Goal: Task Accomplishment & Management: Manage account settings

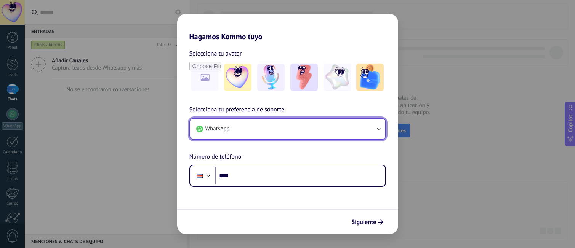
click at [248, 124] on button "WhatsApp" at bounding box center [287, 129] width 195 height 21
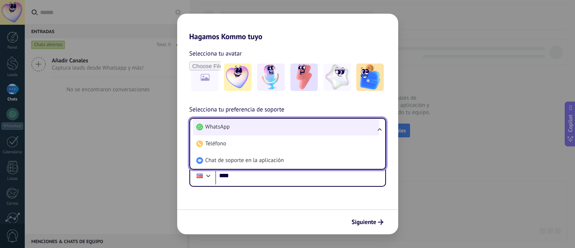
click at [246, 127] on li "WhatsApp" at bounding box center [286, 127] width 186 height 17
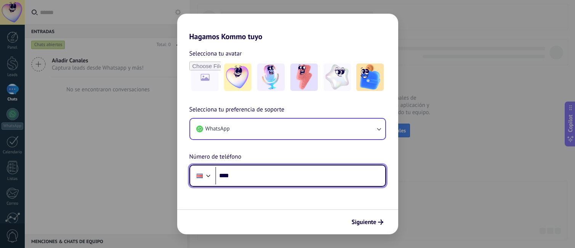
click at [234, 177] on input "****" at bounding box center [300, 176] width 170 height 18
drag, startPoint x: 285, startPoint y: 181, endPoint x: 213, endPoint y: 170, distance: 72.9
click at [213, 170] on div "**********" at bounding box center [287, 176] width 197 height 22
drag, startPoint x: 268, startPoint y: 176, endPoint x: 234, endPoint y: 177, distance: 33.6
click at [234, 177] on input "**********" at bounding box center [300, 176] width 170 height 18
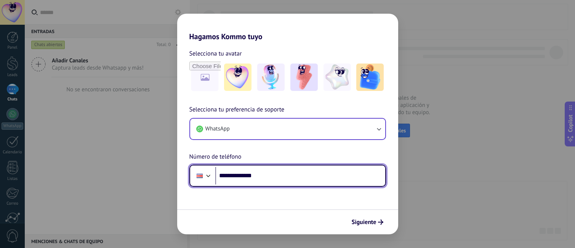
click at [243, 176] on input "**********" at bounding box center [300, 176] width 170 height 18
drag, startPoint x: 275, startPoint y: 175, endPoint x: 184, endPoint y: 176, distance: 91.1
click at [184, 176] on div "**********" at bounding box center [287, 146] width 221 height 82
type input "**********"
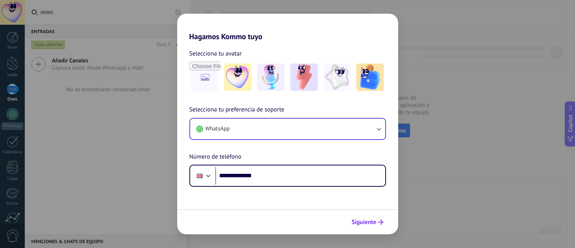
click at [378, 224] on icon "submit" at bounding box center [380, 222] width 5 height 5
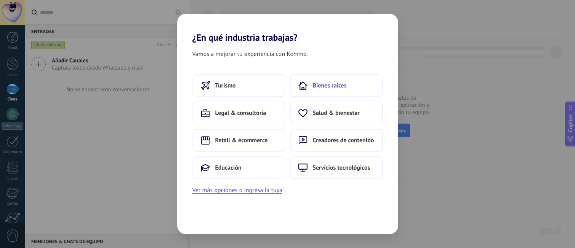
click at [325, 90] on button "Bienes raíces" at bounding box center [336, 85] width 93 height 23
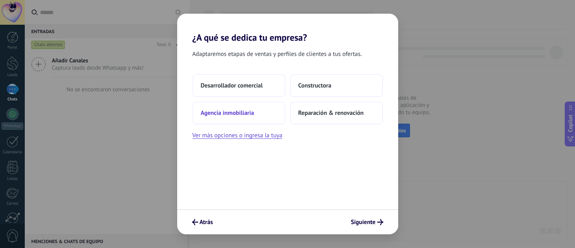
click at [256, 114] on button "Agencia inmobiliaria" at bounding box center [238, 113] width 93 height 23
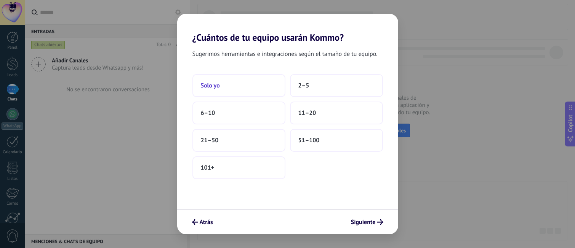
click at [254, 83] on button "Solo yo" at bounding box center [238, 85] width 93 height 23
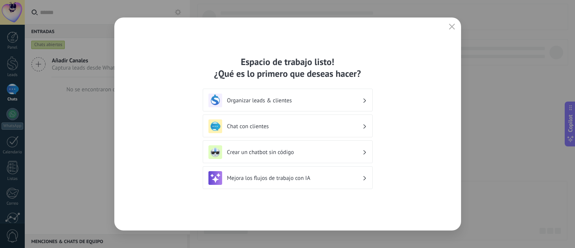
click at [285, 99] on h3 "Organizar leads & clientes" at bounding box center [294, 100] width 135 height 7
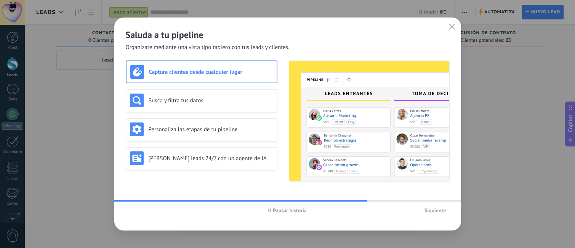
click at [434, 216] on button "Siguiente" at bounding box center [435, 210] width 29 height 11
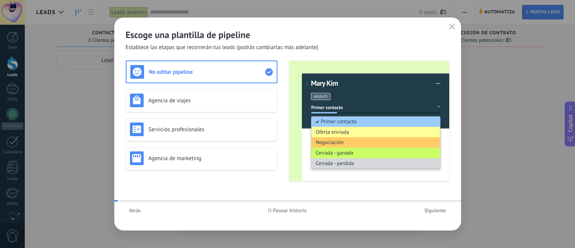
click at [434, 215] on button "Siguiente" at bounding box center [435, 210] width 29 height 11
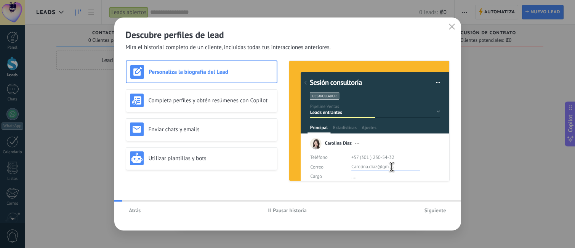
click at [435, 213] on span "Siguiente" at bounding box center [436, 210] width 22 height 5
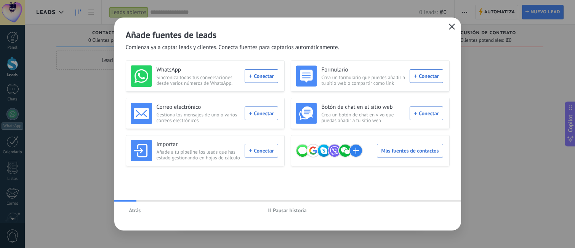
click at [455, 28] on button "button" at bounding box center [452, 27] width 10 height 11
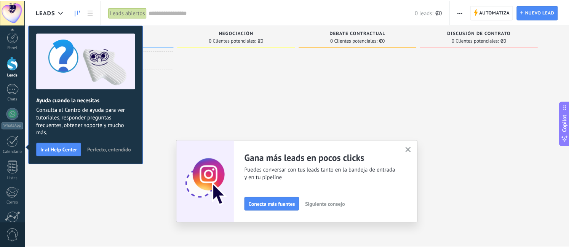
scroll to position [69, 0]
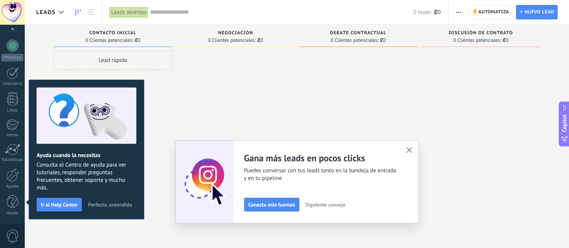
click at [417, 152] on div "Adapta tu flujo de trabajo Puedes crear varios pipelines adaptados a tus proces…" at bounding box center [297, 182] width 244 height 83
click at [414, 151] on button "button" at bounding box center [410, 151] width 10 height 10
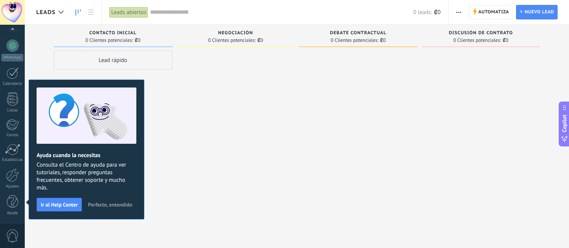
scroll to position [0, 0]
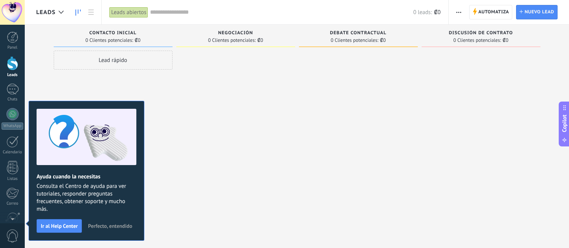
click at [116, 225] on span "Perfecto, entendido" at bounding box center [110, 226] width 44 height 5
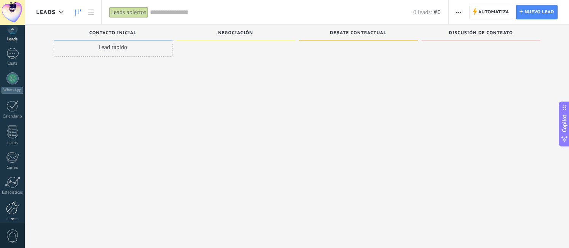
scroll to position [69, 0]
click at [11, 180] on div at bounding box center [12, 175] width 13 height 13
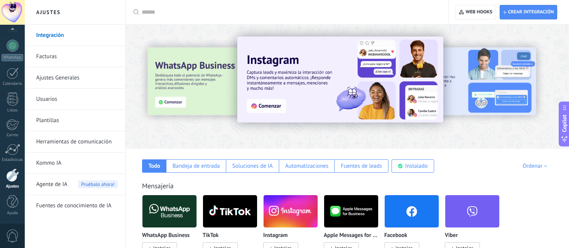
click at [70, 145] on link "Herramientas de comunicación" at bounding box center [77, 141] width 82 height 21
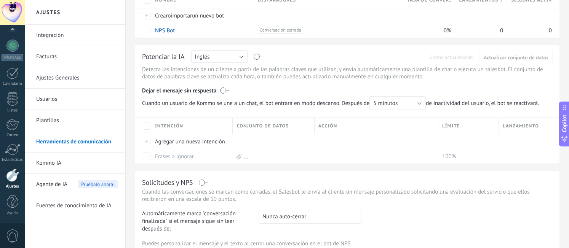
scroll to position [250, 0]
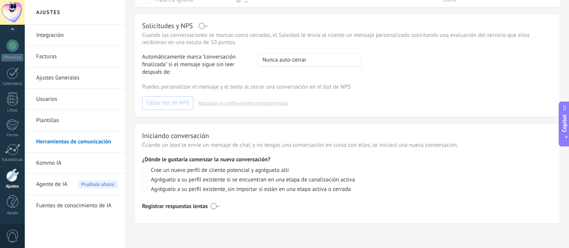
click at [84, 124] on link "Plantillas" at bounding box center [77, 120] width 82 height 21
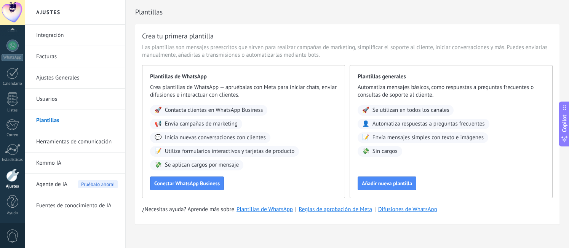
click at [58, 184] on span "Agente de IA" at bounding box center [51, 184] width 31 height 21
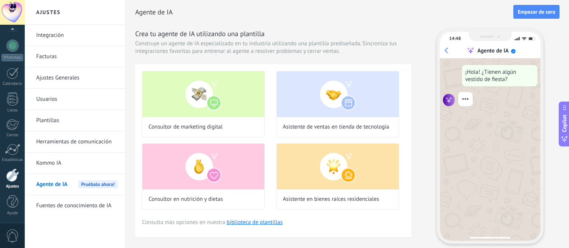
click at [74, 203] on link "Fuentes de conocimiento de IA" at bounding box center [77, 205] width 82 height 21
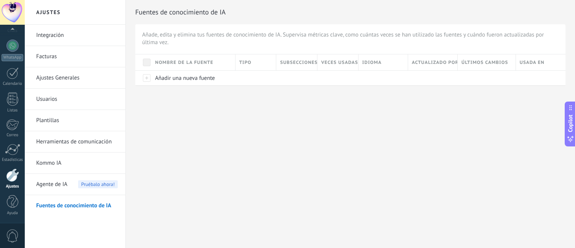
click at [63, 78] on link "Ajustes Generales" at bounding box center [77, 77] width 82 height 21
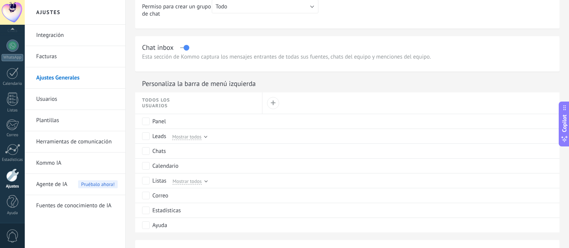
scroll to position [357, 0]
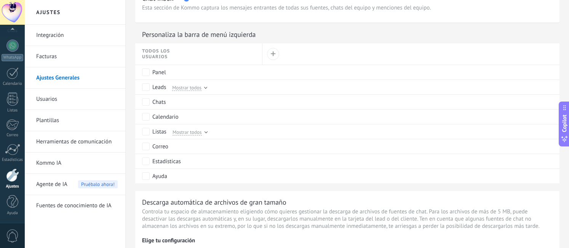
click at [53, 54] on link "Facturas" at bounding box center [77, 56] width 82 height 21
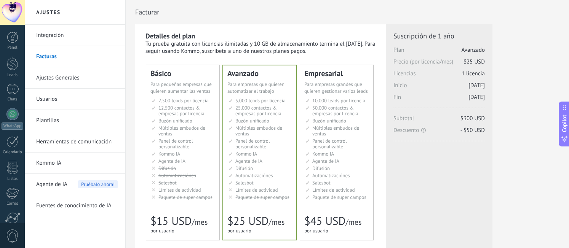
click at [50, 74] on link "Ajustes Generales" at bounding box center [77, 77] width 82 height 21
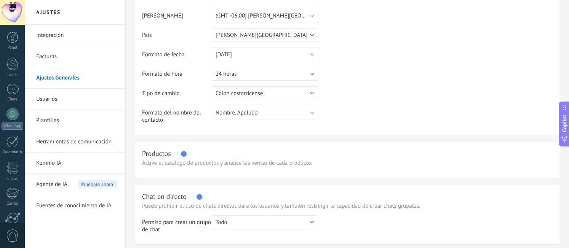
scroll to position [158, 0]
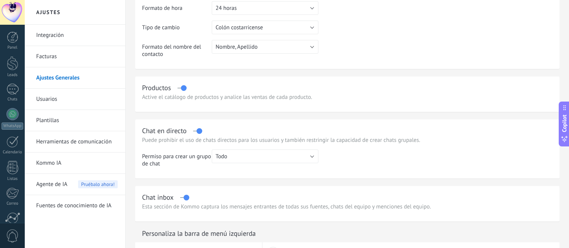
click at [66, 105] on link "Usuarios" at bounding box center [77, 99] width 82 height 21
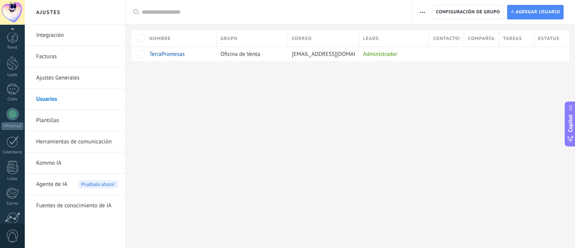
scroll to position [69, 0]
click at [165, 89] on div "Ajustes Integración Facturas Ajustes Generales Usuarios Plantillas Herramientas…" at bounding box center [300, 124] width 550 height 248
click at [12, 45] on div at bounding box center [12, 46] width 12 height 12
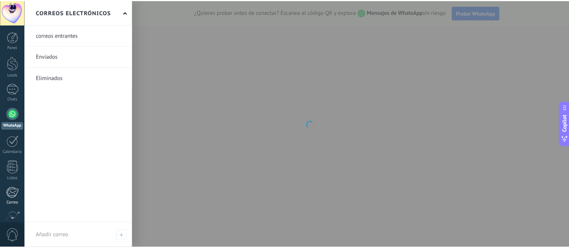
scroll to position [69, 0]
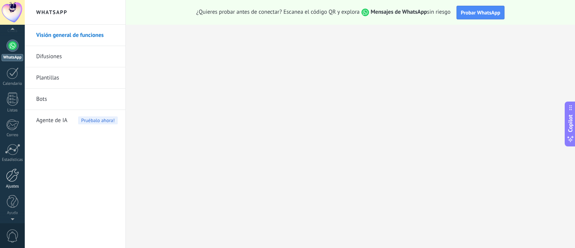
click at [13, 183] on link "Ajustes" at bounding box center [12, 179] width 25 height 21
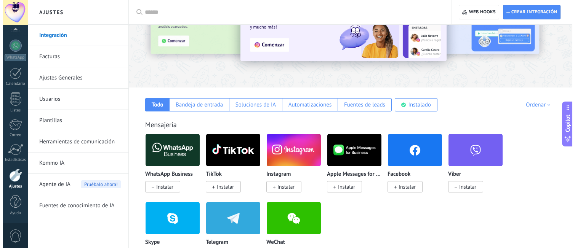
scroll to position [85, 0]
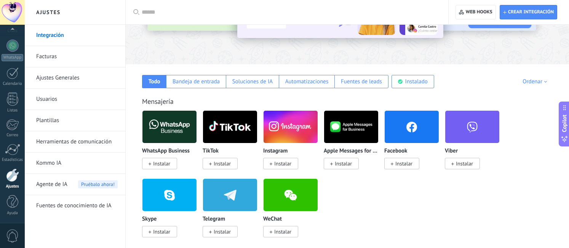
click at [168, 164] on span "Instalar" at bounding box center [161, 163] width 17 height 7
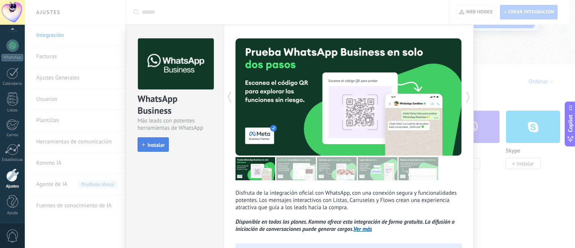
click at [160, 145] on span "Instalar" at bounding box center [155, 145] width 17 height 5
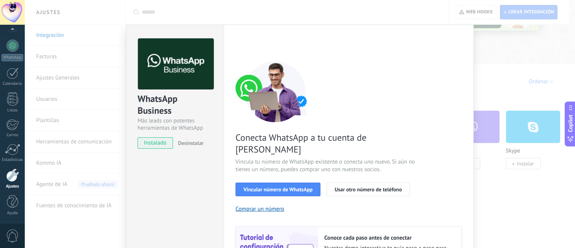
scroll to position [67, 0]
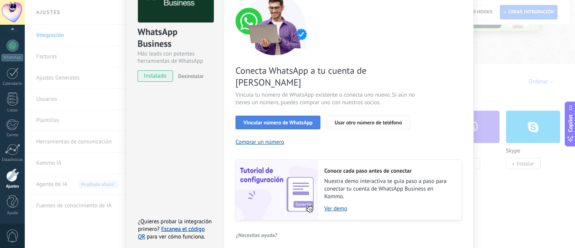
click at [288, 120] on span "Vincular número de WhatsApp" at bounding box center [277, 122] width 69 height 5
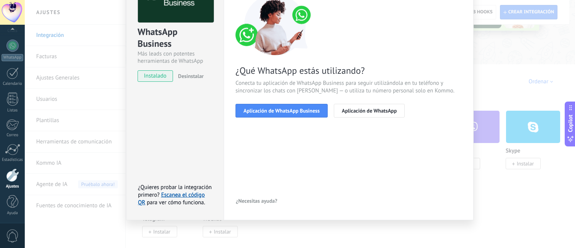
click at [288, 113] on span "Aplicación de WhatsApp Business" at bounding box center [281, 110] width 76 height 5
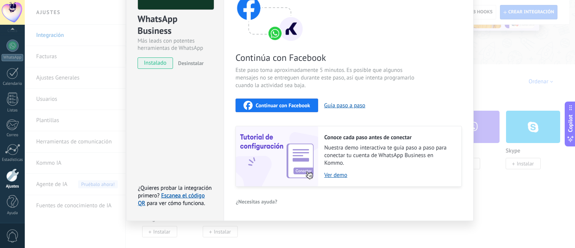
scroll to position [81, 0]
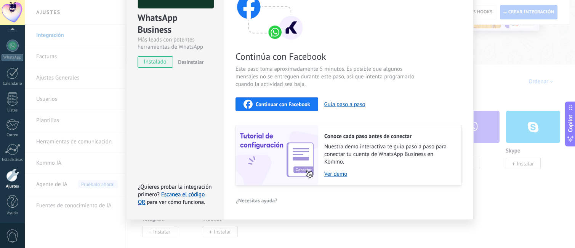
click at [288, 106] on span "Continuar con Facebook" at bounding box center [283, 104] width 54 height 5
click at [295, 105] on span "Continuar con Facebook" at bounding box center [283, 104] width 54 height 5
click at [286, 104] on span "Continuar con Facebook" at bounding box center [283, 104] width 54 height 5
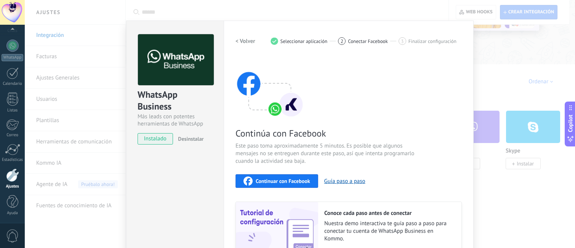
scroll to position [0, 0]
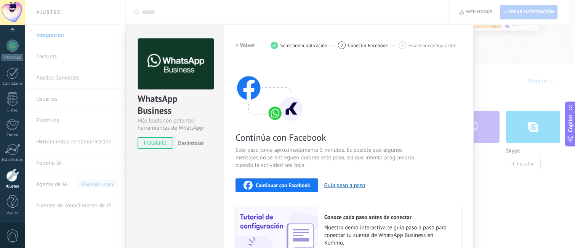
click at [493, 49] on div "WhatsApp Business Más leads con potentes herramientas de WhatsApp instalado Des…" at bounding box center [300, 124] width 550 height 248
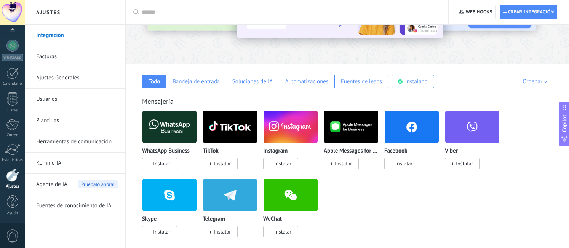
click at [283, 164] on span "Instalar" at bounding box center [282, 163] width 17 height 7
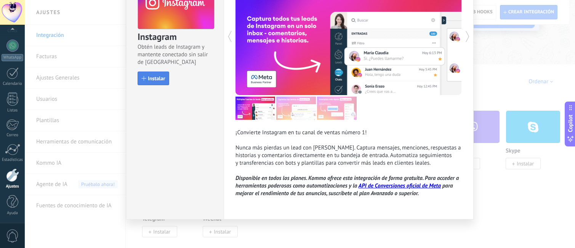
click at [159, 76] on span "Instalar" at bounding box center [156, 78] width 17 height 5
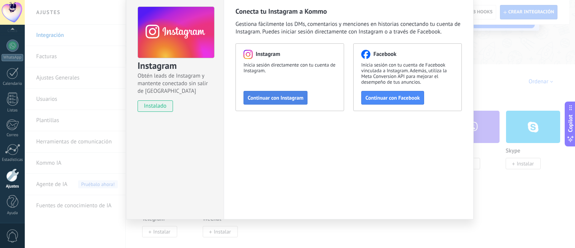
click at [288, 98] on span "Continuar con Instagram" at bounding box center [276, 97] width 56 height 5
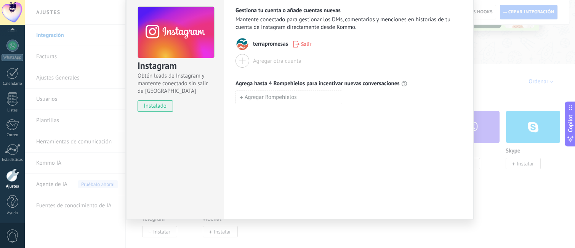
click at [270, 44] on span "terrapromesas" at bounding box center [270, 44] width 35 height 8
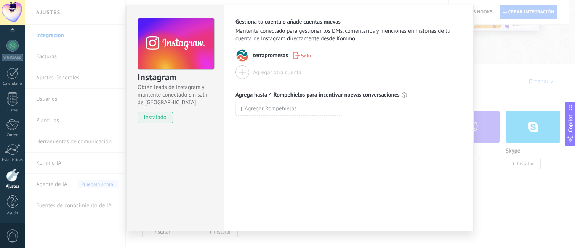
scroll to position [0, 0]
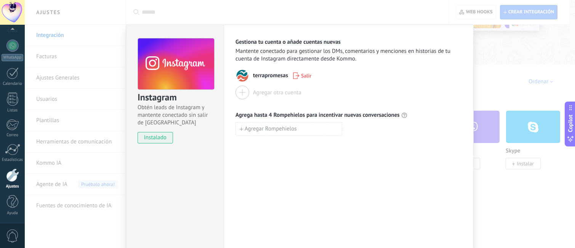
click at [513, 67] on div "Instagram Obtén leads de Instagram y mantente conectado sin salir de Kommo inst…" at bounding box center [300, 124] width 550 height 248
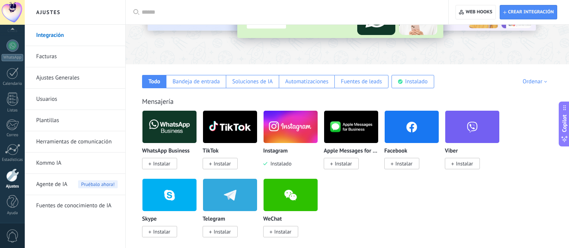
click at [403, 167] on span "Instalar" at bounding box center [404, 163] width 17 height 7
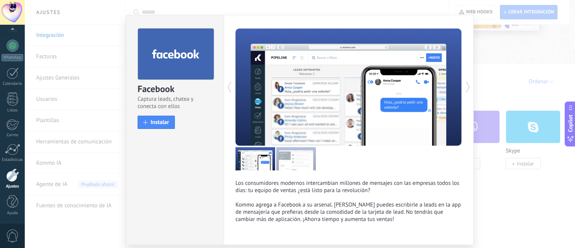
scroll to position [37, 0]
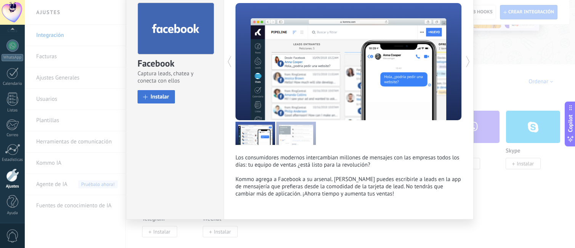
click at [160, 95] on span "Instalar" at bounding box center [160, 97] width 19 height 6
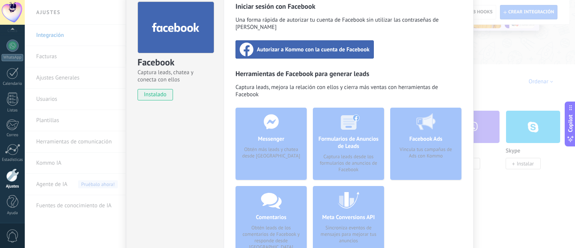
click at [296, 46] on span "Autorizar a Kommo con la cuenta de Facebook" at bounding box center [313, 50] width 113 height 8
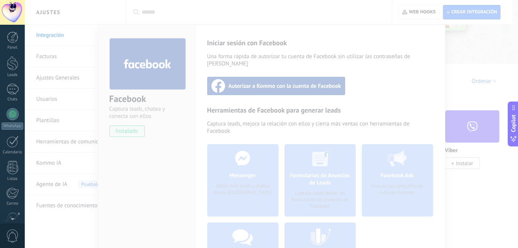
scroll to position [69, 0]
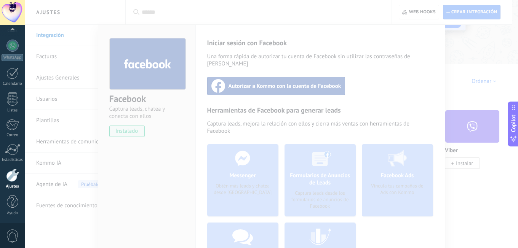
click at [320, 46] on div at bounding box center [271, 124] width 493 height 248
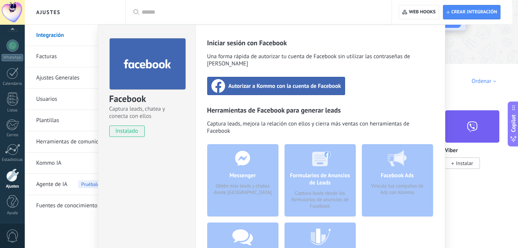
click at [275, 82] on span "Autorizar a Kommo con la cuenta de Facebook" at bounding box center [285, 86] width 113 height 8
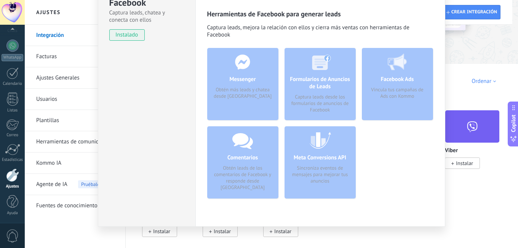
scroll to position [0, 0]
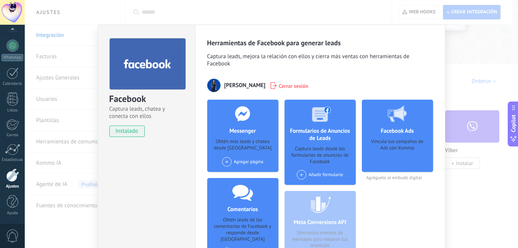
click at [241, 168] on div "Agregar página" at bounding box center [243, 164] width 50 height 15
click at [255, 163] on div "Agregar página" at bounding box center [243, 162] width 42 height 10
click at [253, 179] on div "TerraPromesas" at bounding box center [246, 176] width 51 height 17
click at [485, 56] on div "Facebook Captura leads, chatea y conecta con ellos instalado Desinstalar Herram…" at bounding box center [271, 124] width 493 height 248
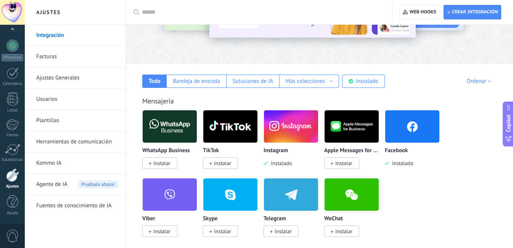
click at [222, 164] on span "Instalar" at bounding box center [222, 163] width 17 height 7
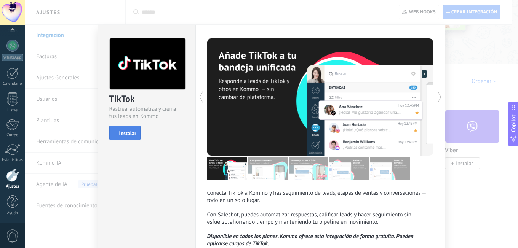
click at [133, 133] on span "Instalar" at bounding box center [127, 133] width 17 height 5
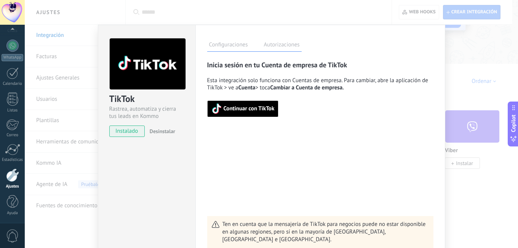
click at [264, 112] on span "Continuar con TikTok" at bounding box center [242, 109] width 63 height 11
click at [251, 111] on span "Continuar con TikTok" at bounding box center [249, 108] width 51 height 5
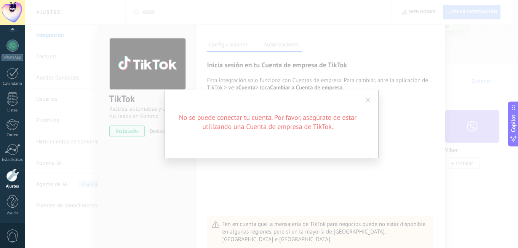
click at [368, 100] on span at bounding box center [368, 100] width 5 height 5
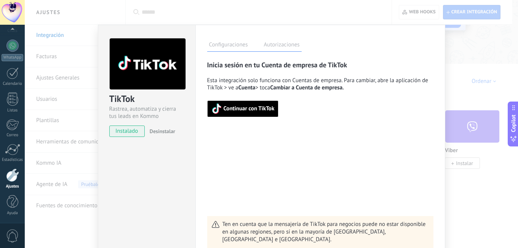
click at [252, 111] on span "Continuar con TikTok" at bounding box center [249, 108] width 51 height 5
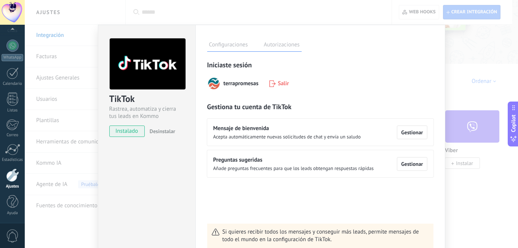
click at [474, 110] on div "TikTok Rastrea, automatiza y cierra tus leads en Kommo instalado Desinstalar Co…" at bounding box center [271, 124] width 493 height 248
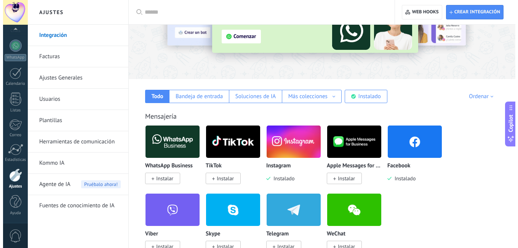
scroll to position [70, 0]
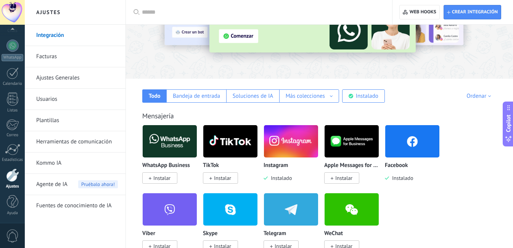
click at [165, 178] on span "Instalar" at bounding box center [161, 178] width 17 height 7
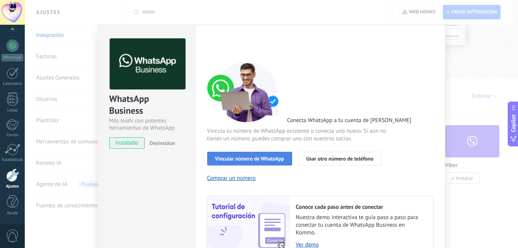
click at [269, 160] on span "Vincular número de WhatsApp" at bounding box center [249, 158] width 69 height 5
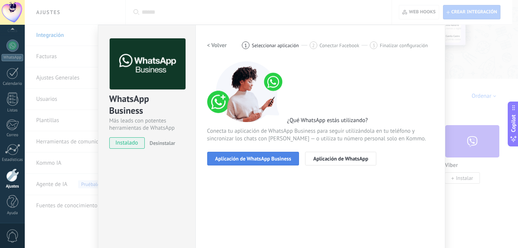
click at [271, 160] on span "Aplicación de WhatsApp Business" at bounding box center [253, 158] width 76 height 5
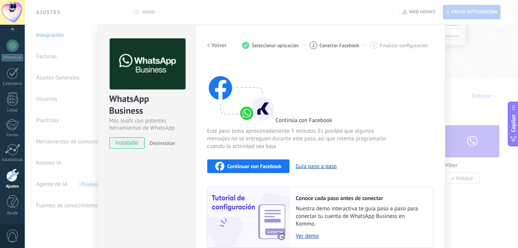
click at [268, 168] on span "Continuar con Facebook" at bounding box center [254, 166] width 54 height 5
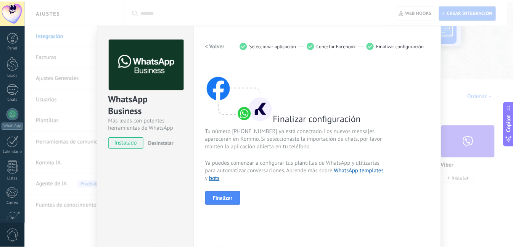
scroll to position [69, 0]
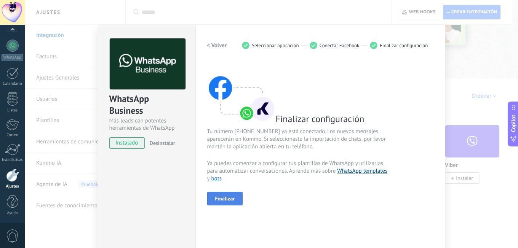
click at [230, 201] on span "Finalizar" at bounding box center [225, 198] width 20 height 5
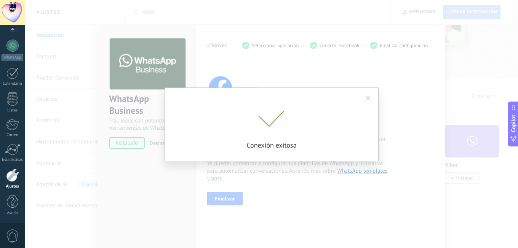
click at [369, 98] on span at bounding box center [368, 98] width 5 height 5
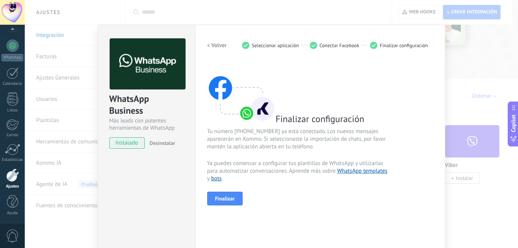
click at [486, 113] on div "WhatsApp Business Más leads con potentes herramientas de WhatsApp instalado Des…" at bounding box center [271, 124] width 493 height 248
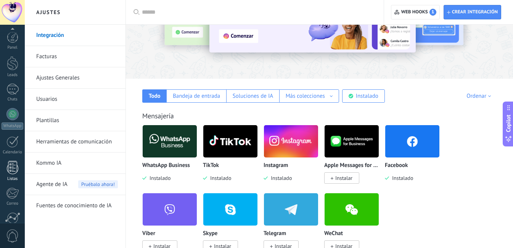
scroll to position [69, 0]
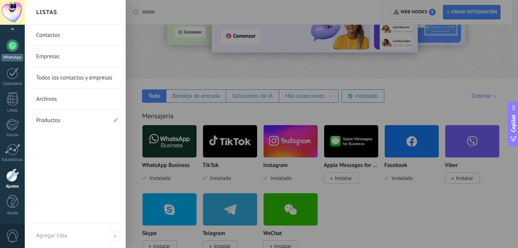
click at [11, 45] on div at bounding box center [12, 46] width 12 height 12
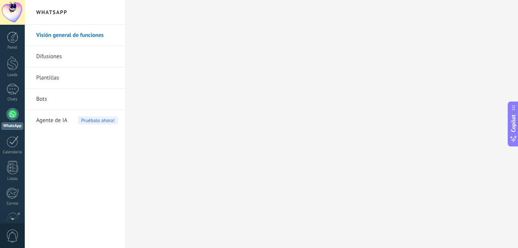
click at [79, 34] on link "Visión general de funciones" at bounding box center [77, 35] width 82 height 21
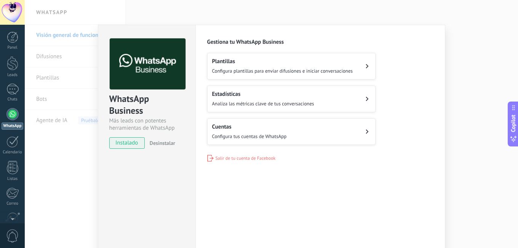
click at [286, 70] on span "Configura plantillas para enviar difusiones e iniciar conversaciones" at bounding box center [282, 71] width 141 height 6
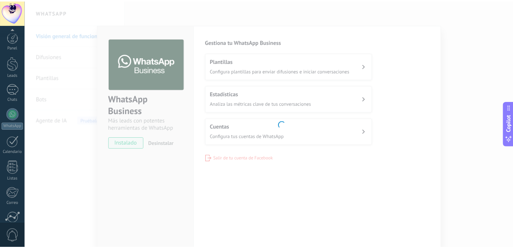
scroll to position [69, 0]
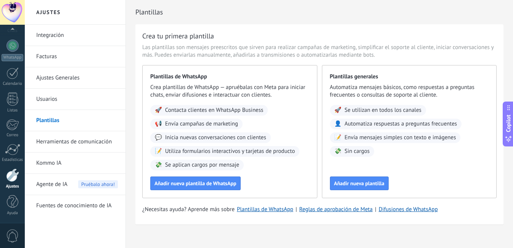
click at [70, 34] on link "Integración" at bounding box center [77, 35] width 82 height 21
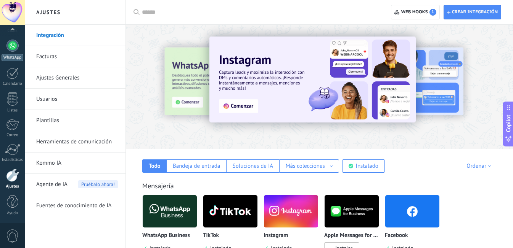
click at [11, 46] on div at bounding box center [12, 46] width 12 height 12
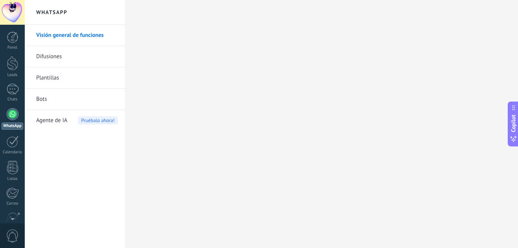
click at [72, 57] on link "Difusiones" at bounding box center [77, 56] width 82 height 21
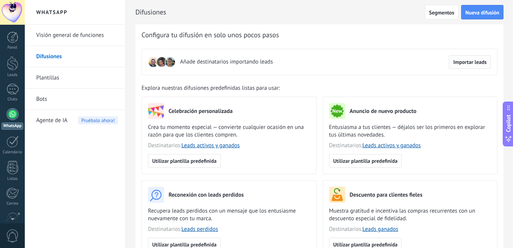
click at [474, 63] on span "Importar leads" at bounding box center [470, 61] width 34 height 5
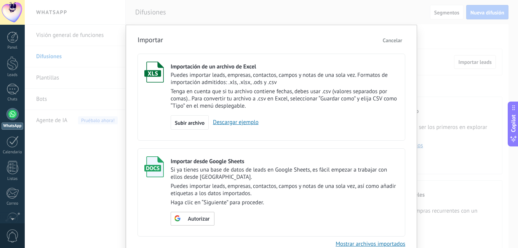
click at [392, 43] on span "Cancelar" at bounding box center [392, 40] width 19 height 7
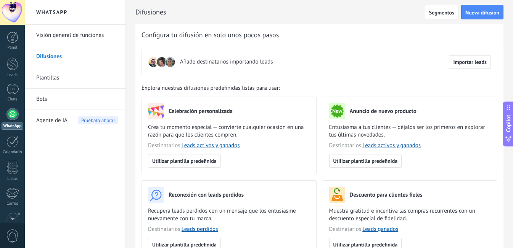
click at [54, 77] on link "Plantillas" at bounding box center [77, 77] width 82 height 21
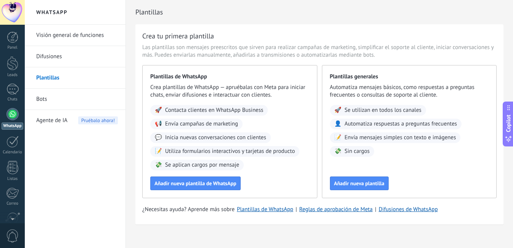
click at [53, 95] on link "Bots" at bounding box center [77, 99] width 82 height 21
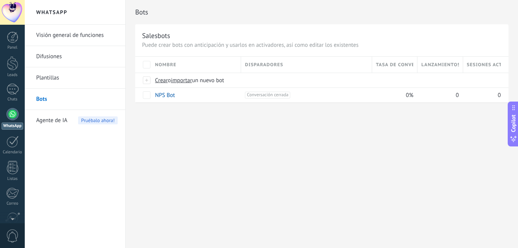
click at [58, 79] on link "Plantillas" at bounding box center [77, 77] width 82 height 21
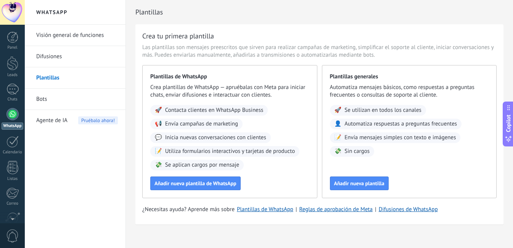
click at [57, 124] on span "Agente de IA" at bounding box center [51, 120] width 31 height 21
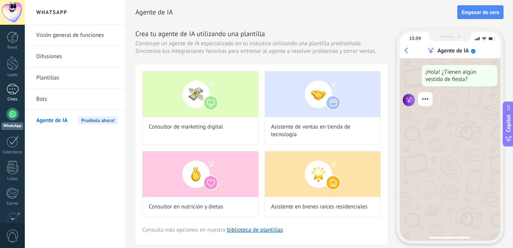
click at [9, 90] on div at bounding box center [12, 89] width 12 height 11
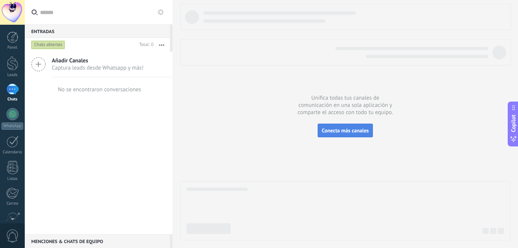
click at [339, 130] on span "Conecta más canales" at bounding box center [345, 130] width 47 height 7
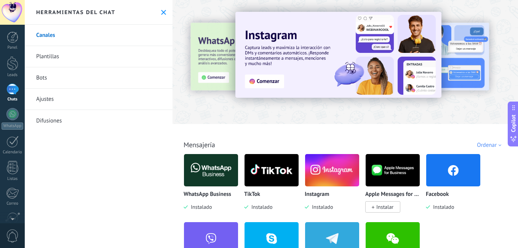
click at [230, 167] on img at bounding box center [211, 170] width 54 height 37
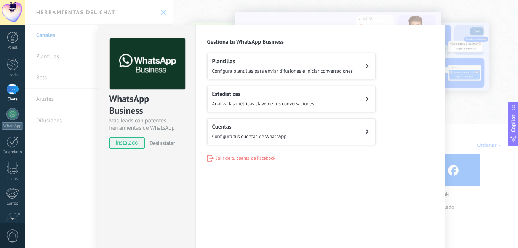
click at [207, 178] on div "Configuraciones Autorizaciones Esta pestaña registra a los usuarios que han con…" at bounding box center [320, 138] width 250 height 227
click at [257, 69] on span "Configura plantillas para enviar difusiones e iniciar conversaciones" at bounding box center [282, 71] width 141 height 6
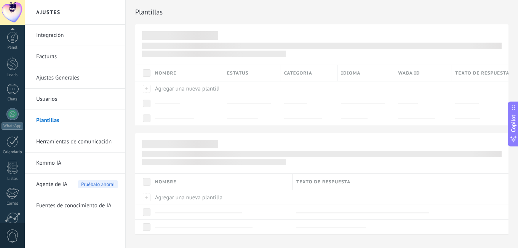
scroll to position [69, 0]
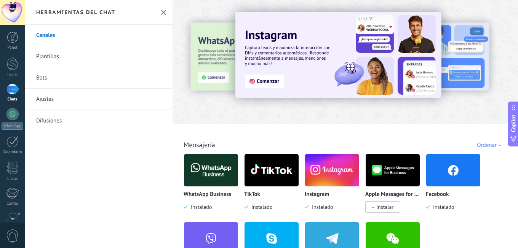
click at [13, 93] on div at bounding box center [12, 89] width 12 height 11
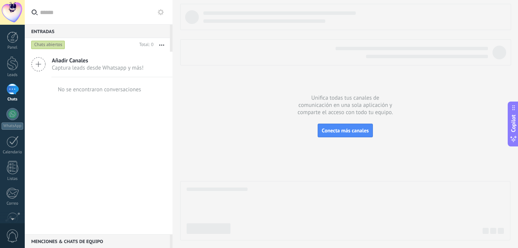
click at [118, 69] on span "Captura leads desde Whatsapp y más!" at bounding box center [98, 67] width 92 height 7
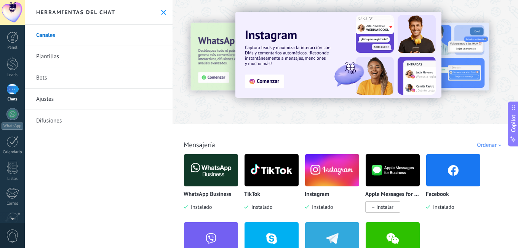
click at [207, 164] on img at bounding box center [211, 170] width 54 height 37
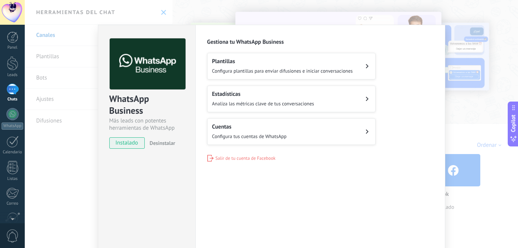
click at [242, 125] on h2 "Cuentas" at bounding box center [249, 126] width 75 height 7
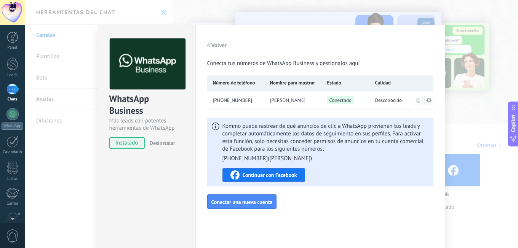
click at [309, 101] on div "[PERSON_NAME]" at bounding box center [292, 100] width 57 height 19
click at [269, 175] on span "Continuar con Facebook" at bounding box center [270, 175] width 54 height 5
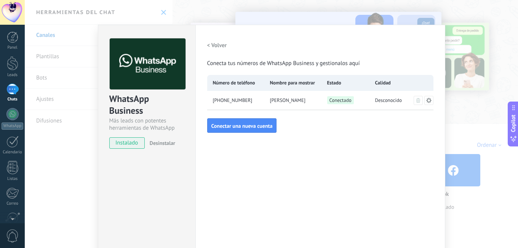
click at [456, 103] on div "WhatsApp Business Más leads con potentes herramientas de WhatsApp instalado Des…" at bounding box center [271, 124] width 493 height 248
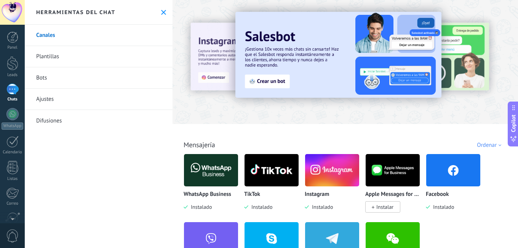
click at [15, 93] on div at bounding box center [12, 89] width 12 height 11
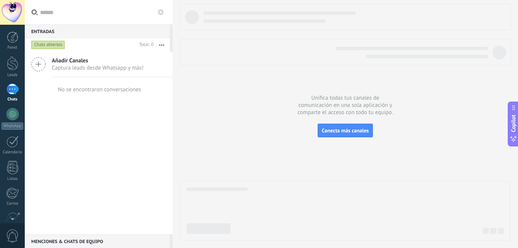
click at [88, 87] on div "No se encontraron conversaciones" at bounding box center [99, 89] width 83 height 7
click at [13, 94] on div at bounding box center [12, 89] width 12 height 11
click at [11, 70] on link "Leads" at bounding box center [12, 66] width 25 height 21
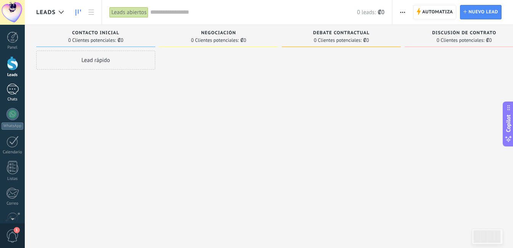
click at [13, 89] on div at bounding box center [12, 89] width 12 height 11
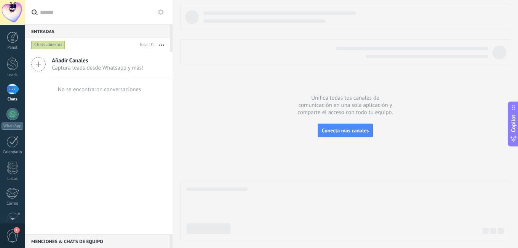
click at [93, 67] on span "Captura leads desde Whatsapp y más!" at bounding box center [98, 67] width 92 height 7
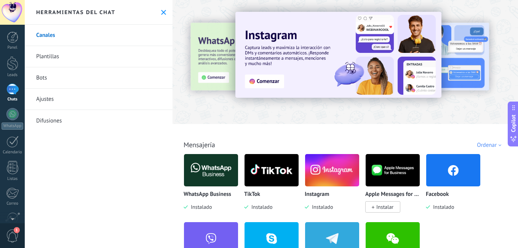
scroll to position [9, 0]
click at [14, 237] on span "1" at bounding box center [12, 236] width 13 height 13
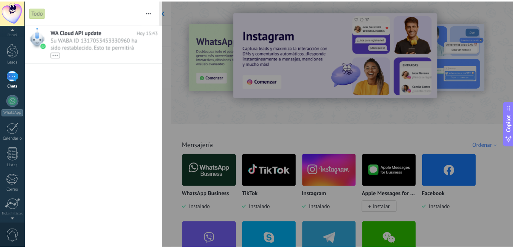
scroll to position [0, 0]
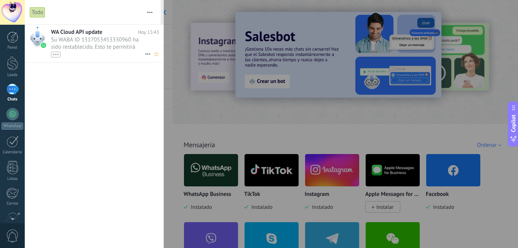
click at [89, 47] on span "Su WABA ID 1317053453330960 ha sido restablecido. Esto te permitirá continuar e…" at bounding box center [98, 46] width 94 height 21
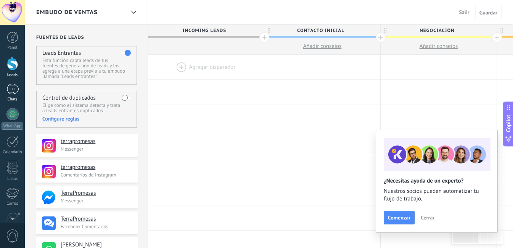
click at [13, 90] on div at bounding box center [12, 89] width 12 height 11
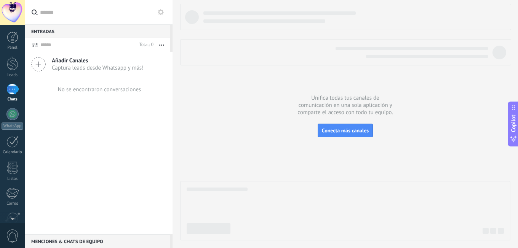
click at [88, 67] on span "Captura leads desde Whatsapp y más!" at bounding box center [98, 67] width 92 height 7
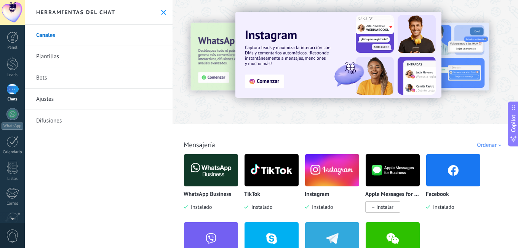
click at [208, 173] on img at bounding box center [211, 170] width 54 height 37
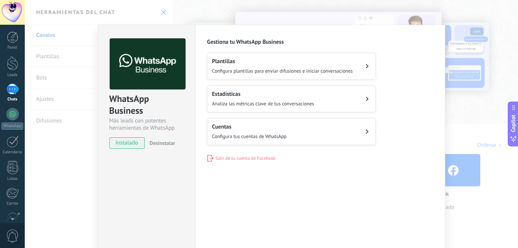
click at [217, 166] on div "Configuraciones Autorizaciones Esta pestaña registra a los usuarios que han con…" at bounding box center [320, 138] width 250 height 227
click at [243, 130] on div "Cuentas Configura tus cuentas de WhatsApp" at bounding box center [249, 131] width 75 height 17
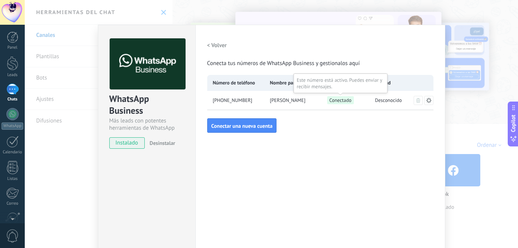
click at [337, 101] on span "Conectado" at bounding box center [340, 100] width 27 height 8
click at [304, 98] on span "[PERSON_NAME]" at bounding box center [287, 101] width 35 height 8
click at [281, 100] on span "[PERSON_NAME]" at bounding box center [287, 101] width 35 height 8
click at [248, 99] on div "[PHONE_NUMBER]" at bounding box center [235, 100] width 57 height 19
click at [235, 99] on span "[PHONE_NUMBER]" at bounding box center [233, 101] width 40 height 8
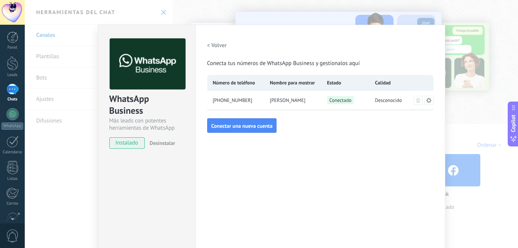
click at [451, 31] on div "WhatsApp Business Más leads con potentes herramientas de WhatsApp instalado Des…" at bounding box center [271, 124] width 493 height 248
